Goal: Information Seeking & Learning: Learn about a topic

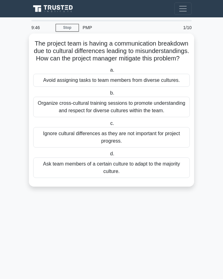
click at [120, 107] on div "Organize cross-cultural training sessions to promote understanding and respect …" at bounding box center [111, 107] width 156 height 20
click at [108, 95] on input "b. Organize cross-cultural training sessions to promote understanding and respe…" at bounding box center [108, 93] width 0 height 4
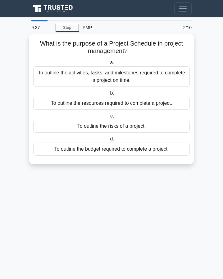
click at [116, 79] on div "To outline the activities, tasks, and milestones required to complete a project…" at bounding box center [111, 76] width 156 height 20
click at [108, 65] on input "a. To outline the activities, tasks, and milestones required to complete a proj…" at bounding box center [108, 63] width 0 height 4
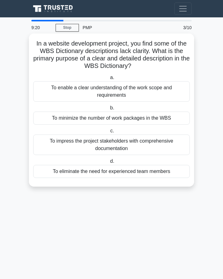
click at [125, 90] on div "To enable a clear understanding of the work scope and requirements" at bounding box center [111, 91] width 156 height 20
click at [108, 80] on input "a. To enable a clear understanding of the work scope and requirements" at bounding box center [108, 78] width 0 height 4
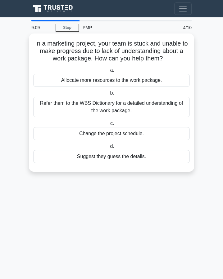
click at [126, 104] on div "Refer them to the WBS Dictionary for a detailed understanding of the work packa…" at bounding box center [111, 107] width 156 height 20
click at [108, 95] on input "b. Refer them to the WBS Dictionary for a detailed understanding of the work pa…" at bounding box center [108, 93] width 0 height 4
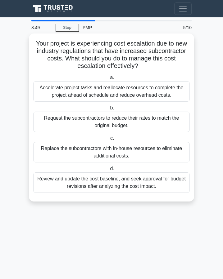
click at [112, 177] on div "Review and update the cost baseline, and seek approval for budget revisions aft…" at bounding box center [111, 182] width 156 height 20
click at [108, 171] on input "d. Review and update the cost baseline, and seek approval for budget revisions …" at bounding box center [108, 169] width 0 height 4
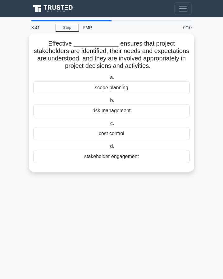
click at [117, 161] on div "stakeholder engagement" at bounding box center [111, 156] width 156 height 13
click at [108, 148] on input "d. stakeholder engagement" at bounding box center [108, 146] width 0 height 4
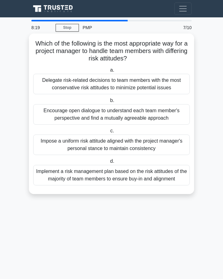
click at [121, 173] on div "Implement a risk management plan based on the risk attitudes of the majority of…" at bounding box center [111, 175] width 156 height 20
click at [108, 163] on input "d. Implement a risk management plan based on the risk attitudes of the majority…" at bounding box center [108, 161] width 0 height 4
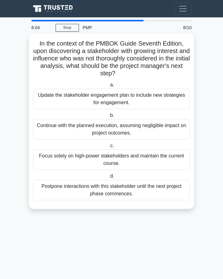
click at [147, 102] on div "Update the stakeholder engagement plan to include new strategies for engagement." at bounding box center [111, 99] width 156 height 20
click at [108, 87] on input "a. Update the stakeholder engagement plan to include new strategies for engagem…" at bounding box center [108, 85] width 0 height 4
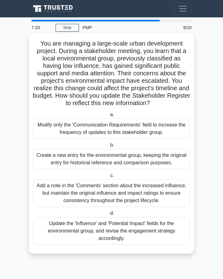
click at [145, 130] on div "Modify only the 'Communication Requirements' field to increase the frequency of…" at bounding box center [111, 128] width 156 height 20
click at [108, 117] on input "a. Modify only the 'Communication Requirements' field to increase the frequency…" at bounding box center [108, 115] width 0 height 4
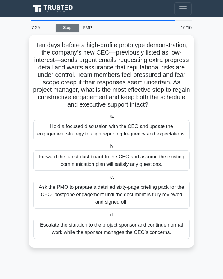
click at [70, 29] on link "Stop" at bounding box center [66, 28] width 23 height 8
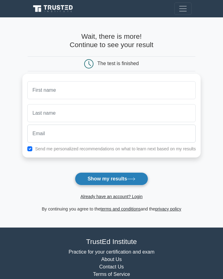
click at [90, 174] on button "Show my results" at bounding box center [111, 178] width 73 height 13
click at [90, 177] on button "Show my results" at bounding box center [111, 178] width 73 height 13
